Goal: Task Accomplishment & Management: Manage account settings

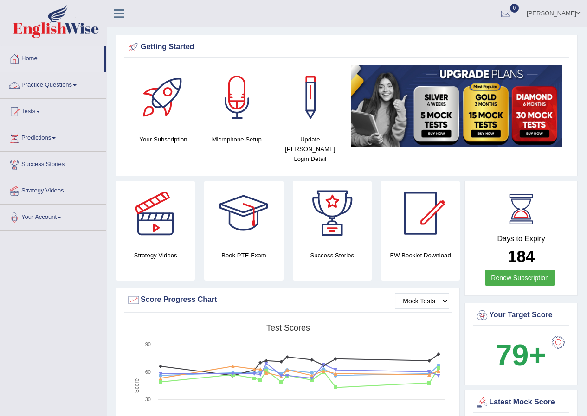
click at [555, 12] on link "Parwin Mohammadi" at bounding box center [553, 12] width 67 height 24
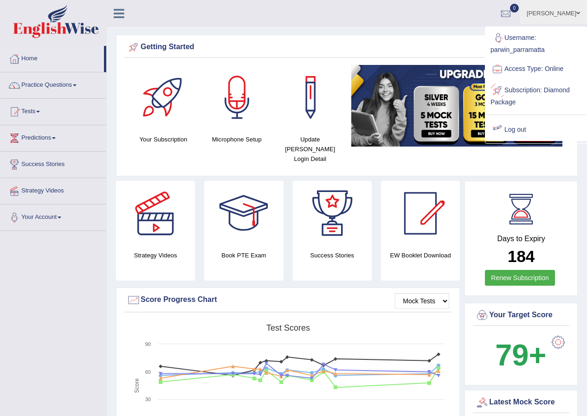
click at [524, 135] on link "Log out" at bounding box center [536, 129] width 100 height 21
